Goal: Transaction & Acquisition: Purchase product/service

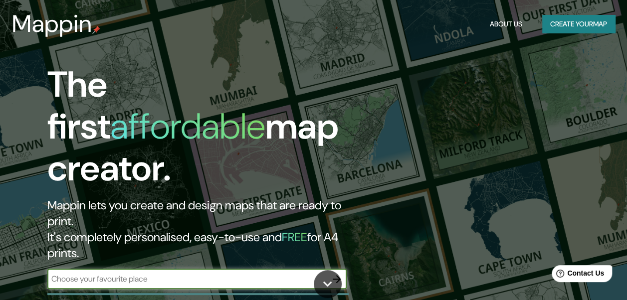
click at [163, 273] on input "text" at bounding box center [186, 278] width 279 height 11
type input "whiteville [GEOGRAPHIC_DATA]"
click at [335, 273] on icon "button" at bounding box center [337, 279] width 12 height 12
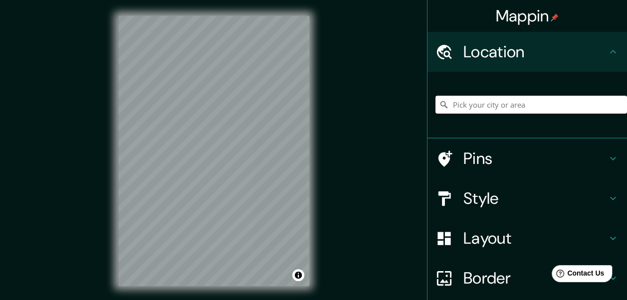
click at [488, 109] on input "Pick your city or area" at bounding box center [532, 105] width 192 height 18
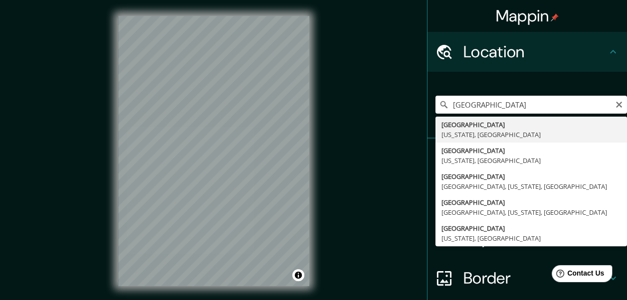
type input "[GEOGRAPHIC_DATA], [US_STATE], [GEOGRAPHIC_DATA]"
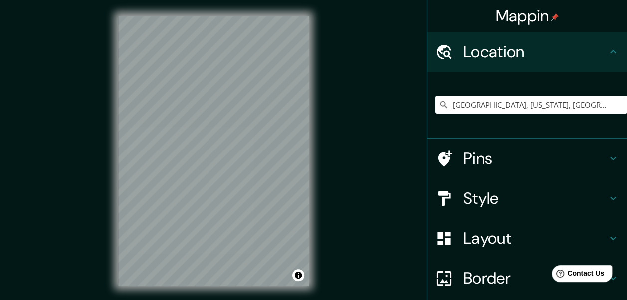
click at [607, 236] on icon at bounding box center [613, 238] width 12 height 12
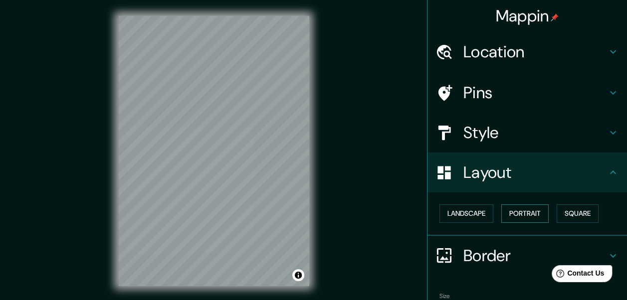
click at [519, 216] on button "Portrait" at bounding box center [524, 214] width 47 height 18
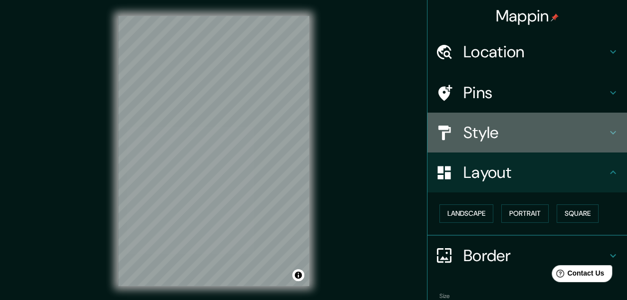
click at [489, 140] on h4 "Style" at bounding box center [535, 133] width 144 height 20
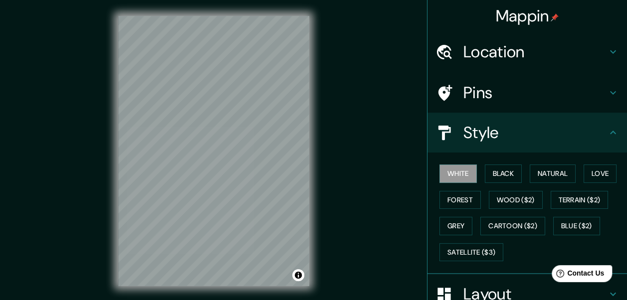
click at [466, 100] on h4 "Pins" at bounding box center [535, 93] width 144 height 20
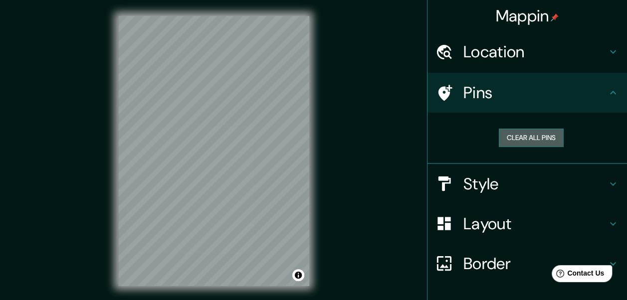
click at [533, 141] on button "Clear all pins" at bounding box center [531, 138] width 65 height 18
drag, startPoint x: 195, startPoint y: 274, endPoint x: 205, endPoint y: 275, distance: 10.0
click at [205, 275] on div at bounding box center [204, 272] width 8 height 8
click at [520, 143] on button "Clear all pins" at bounding box center [531, 138] width 65 height 18
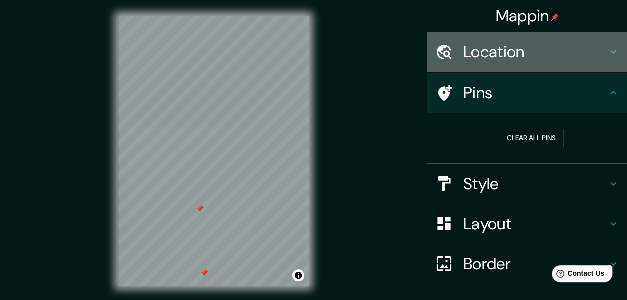
click at [607, 49] on icon at bounding box center [613, 52] width 12 height 12
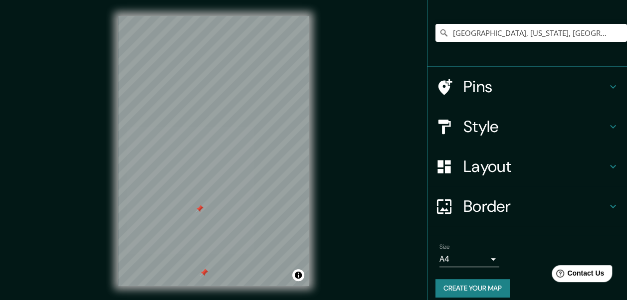
scroll to position [81, 0]
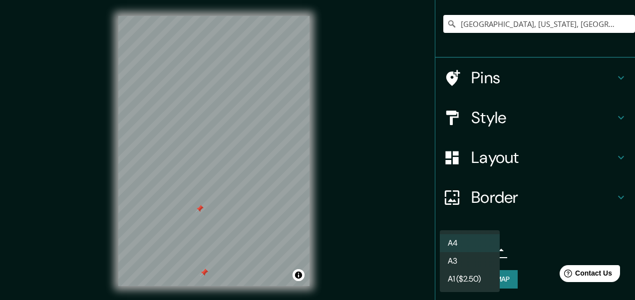
click at [486, 250] on body "Mappin Location [GEOGRAPHIC_DATA], [US_STATE], [GEOGRAPHIC_DATA] Pins Style Lay…" at bounding box center [317, 150] width 635 height 300
click at [485, 261] on li "A3" at bounding box center [470, 261] width 60 height 18
type input "a4"
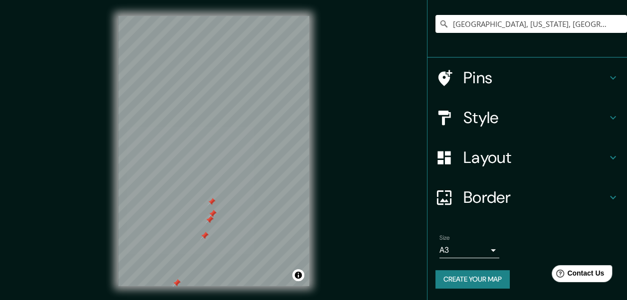
drag, startPoint x: 197, startPoint y: 236, endPoint x: 205, endPoint y: 236, distance: 8.0
click at [205, 236] on div at bounding box center [205, 236] width 8 height 8
click at [436, 282] on button "Create your map" at bounding box center [473, 279] width 74 height 18
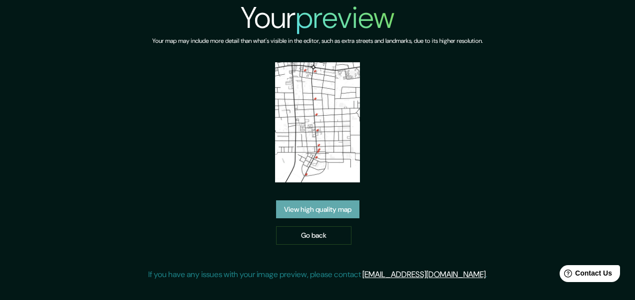
click at [320, 207] on link "View high quality map" at bounding box center [317, 210] width 83 height 18
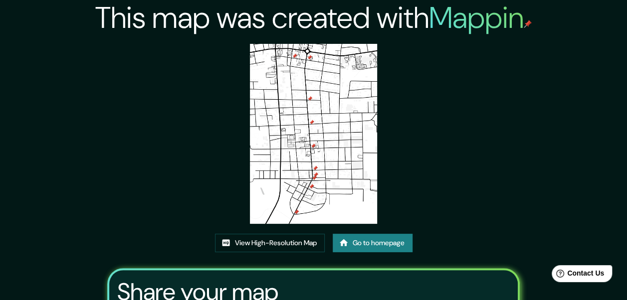
click at [323, 153] on img at bounding box center [313, 134] width 127 height 180
click at [278, 239] on link "View High-Resolution Map" at bounding box center [270, 243] width 110 height 18
